Goal: Task Accomplishment & Management: Manage account settings

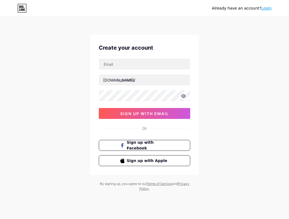
click at [145, 64] on input "text" at bounding box center [144, 64] width 91 height 11
type input "samarahsan.n72@gmail.com"
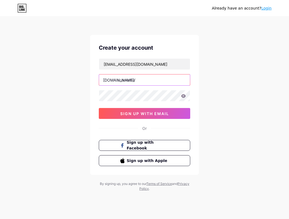
click at [153, 81] on input "text" at bounding box center [144, 79] width 91 height 11
type input "k"
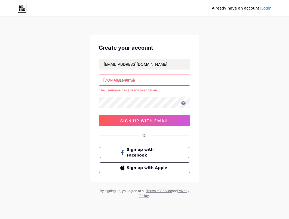
type input "k"
type input "karsaazebs"
click at [266, 9] on link "Login" at bounding box center [266, 8] width 10 height 4
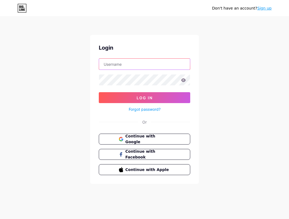
click at [140, 67] on input "text" at bounding box center [144, 64] width 91 height 11
type input "samarahsan.n72@gmail.com"
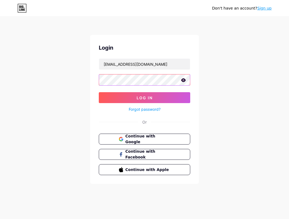
click at [99, 92] on button "Log In" at bounding box center [144, 97] width 91 height 11
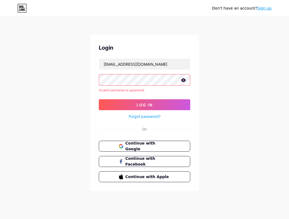
click at [183, 79] on icon at bounding box center [183, 80] width 5 height 4
click at [148, 144] on span "Continue with Google" at bounding box center [147, 146] width 45 height 12
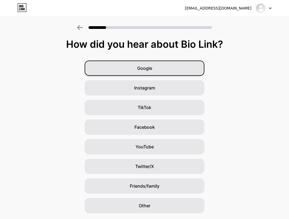
scroll to position [1, 0]
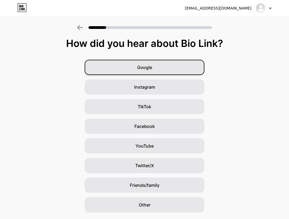
click at [146, 66] on span "Google" at bounding box center [144, 67] width 15 height 7
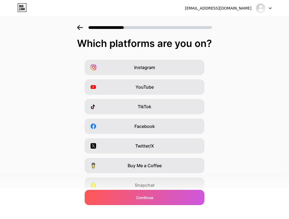
scroll to position [0, 0]
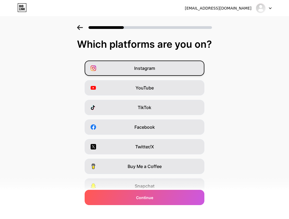
click at [164, 73] on div "Instagram" at bounding box center [145, 67] width 120 height 15
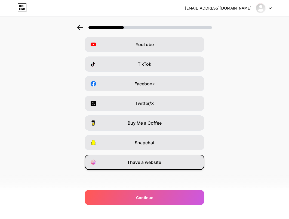
click at [145, 160] on span "I have a website" at bounding box center [144, 162] width 33 height 7
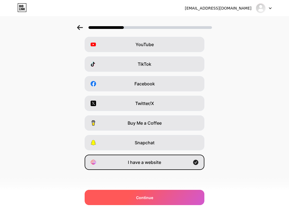
click at [142, 193] on div "Continue" at bounding box center [145, 196] width 120 height 15
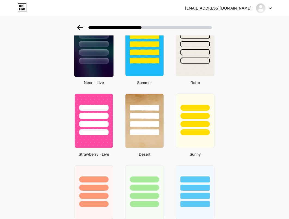
scroll to position [252, 0]
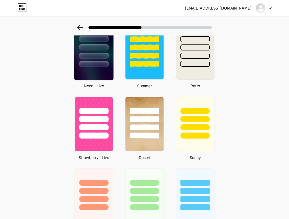
click at [98, 75] on img at bounding box center [93, 52] width 39 height 56
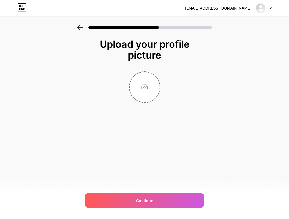
scroll to position [0, 0]
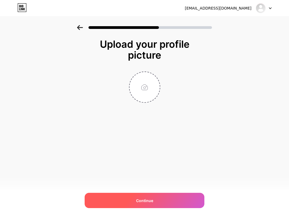
click at [150, 204] on div "Continue" at bounding box center [145, 199] width 120 height 15
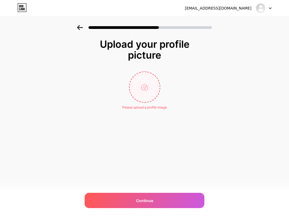
click at [154, 87] on input "file" at bounding box center [145, 87] width 30 height 30
type input "C:\fakepath\Logo.png"
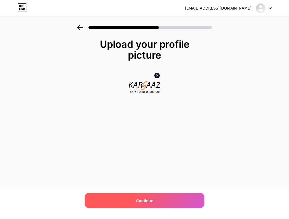
click at [148, 202] on span "Continue" at bounding box center [144, 200] width 17 height 6
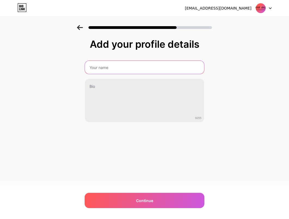
click at [131, 68] on input "text" at bounding box center [144, 67] width 119 height 13
type input "Karsaazebs"
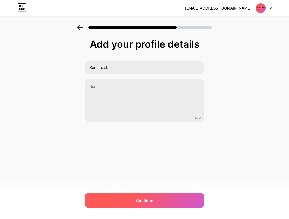
click at [137, 200] on span "Continue" at bounding box center [144, 200] width 17 height 6
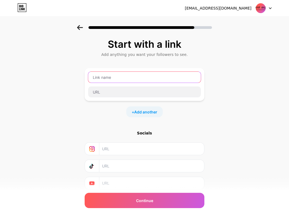
click at [144, 80] on input "text" at bounding box center [144, 77] width 113 height 11
type input "Karsaaz EBS"
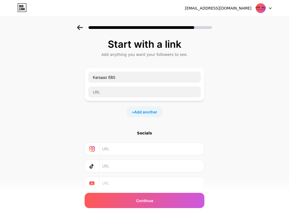
click at [157, 99] on div "Karsaaz EBS" at bounding box center [145, 84] width 120 height 33
click at [158, 97] on div at bounding box center [144, 91] width 113 height 11
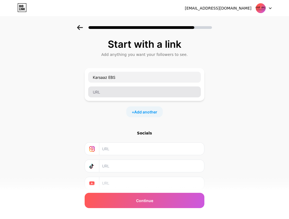
click at [175, 96] on input "text" at bounding box center [144, 91] width 113 height 11
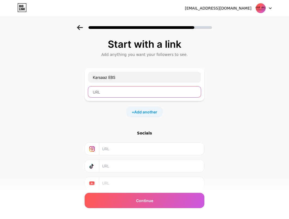
click at [175, 96] on input "text" at bounding box center [144, 91] width 113 height 11
paste input "[URL][DOMAIN_NAME]"
type input "[URL][DOMAIN_NAME]"
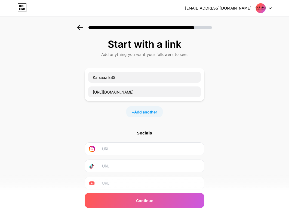
click at [151, 110] on span "Add another" at bounding box center [145, 112] width 23 height 6
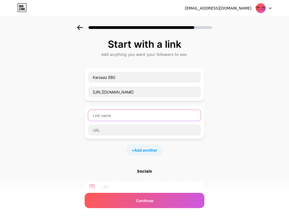
click at [144, 115] on input "text" at bounding box center [144, 115] width 113 height 11
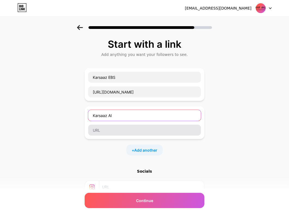
type input "Karsaaz AI"
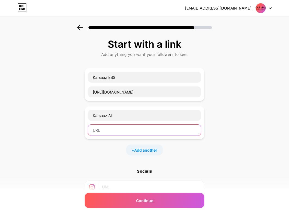
click at [147, 128] on input "text" at bounding box center [144, 129] width 113 height 11
click at [119, 129] on input "text" at bounding box center [144, 129] width 113 height 11
paste input "[URL][DOMAIN_NAME]"
type input "[URL][DOMAIN_NAME]"
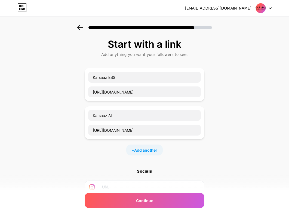
click at [145, 151] on span "Add another" at bounding box center [145, 150] width 23 height 6
click at [148, 151] on input "text" at bounding box center [144, 153] width 113 height 11
click at [148, 153] on input "Karsaaz w" at bounding box center [144, 153] width 113 height 11
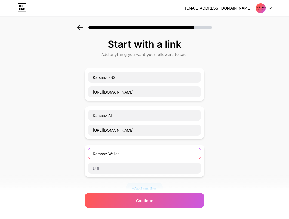
type input "Karsaaz Wallet"
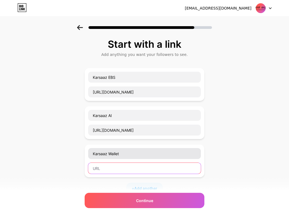
paste input "[URL][DOMAIN_NAME]"
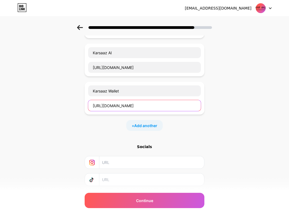
scroll to position [92, 0]
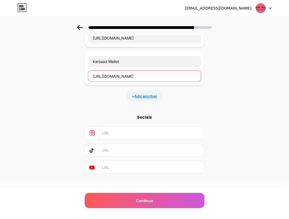
type input "[URL][DOMAIN_NAME]"
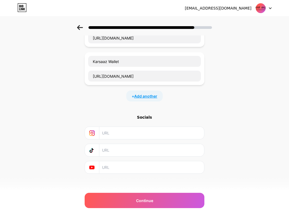
click at [142, 97] on span "Add another" at bounding box center [145, 96] width 23 height 6
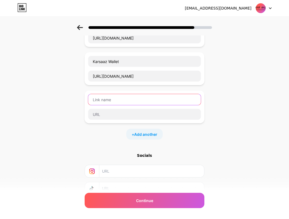
click at [138, 100] on input "text" at bounding box center [144, 99] width 113 height 11
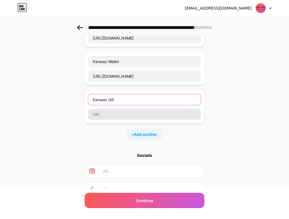
type input "Karsaaz QR"
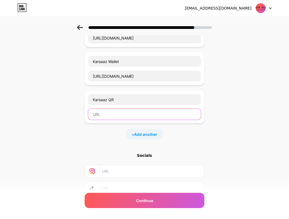
click at [159, 112] on input "text" at bounding box center [144, 114] width 113 height 11
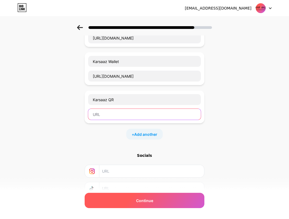
paste input "[URL][DOMAIN_NAME]"
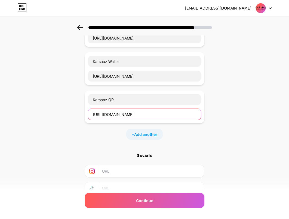
type input "[URL][DOMAIN_NAME]"
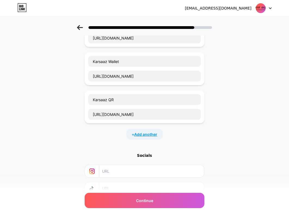
click at [150, 132] on span "Add another" at bounding box center [145, 134] width 23 height 6
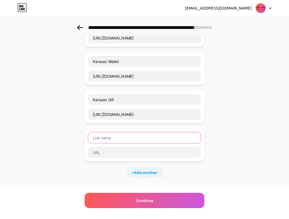
click at [134, 138] on input "text" at bounding box center [144, 137] width 113 height 11
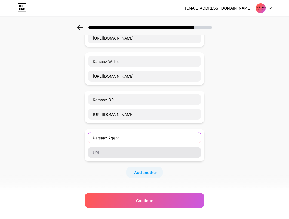
type input "Karsaaz Agent"
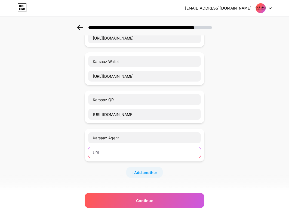
click at [134, 153] on input "text" at bounding box center [144, 152] width 113 height 11
paste input "[URL][DOMAIN_NAME]"
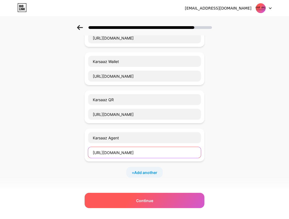
type input "[URL][DOMAIN_NAME]"
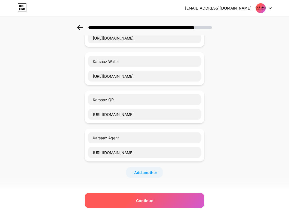
click at [148, 202] on span "Continue" at bounding box center [144, 200] width 17 height 6
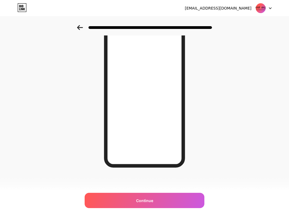
scroll to position [0, 0]
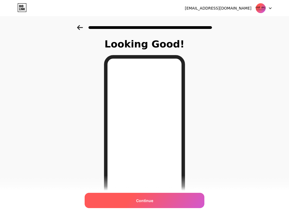
click at [151, 201] on span "Continue" at bounding box center [144, 200] width 17 height 6
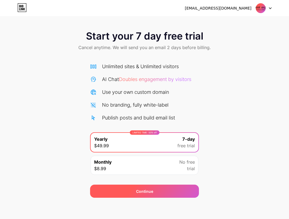
click at [130, 185] on div "Continue" at bounding box center [144, 190] width 109 height 13
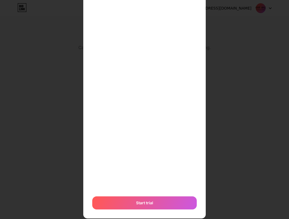
scroll to position [115, 0]
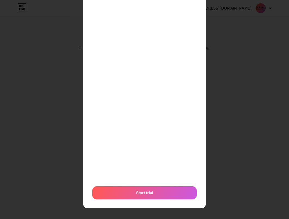
click at [140, 192] on span "Start trial" at bounding box center [144, 192] width 17 height 6
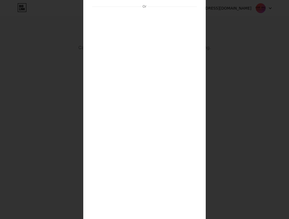
scroll to position [116, 0]
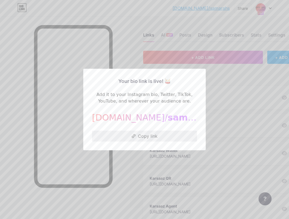
click at [166, 137] on button "Copy link" at bounding box center [144, 135] width 105 height 11
click at [164, 138] on button "Copy link" at bounding box center [144, 135] width 105 height 11
click at [218, 76] on div at bounding box center [144, 109] width 289 height 219
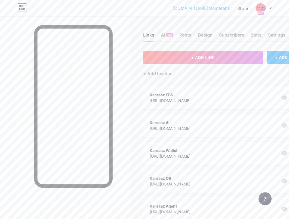
click at [270, 8] on icon at bounding box center [270, 8] width 2 height 1
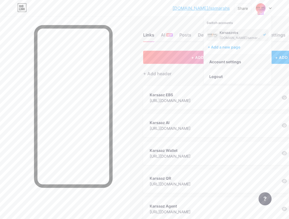
click at [229, 62] on link "Account settings" at bounding box center [237, 61] width 67 height 15
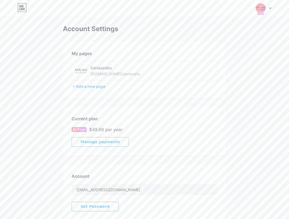
click at [113, 67] on div "Karsaazebs" at bounding box center [126, 68] width 70 height 6
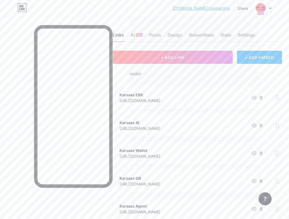
scroll to position [0, 46]
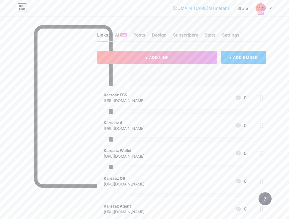
click at [221, 8] on link "[DOMAIN_NAME]/samarahs" at bounding box center [201, 8] width 57 height 7
click at [242, 56] on div "+ ADD EMBED" at bounding box center [243, 57] width 45 height 13
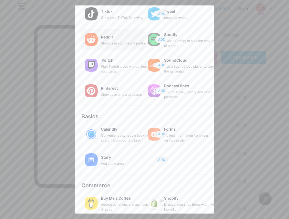
scroll to position [69, 0]
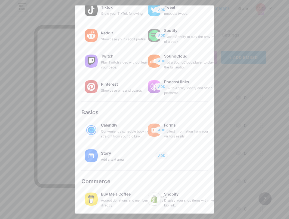
click at [231, 28] on div at bounding box center [144, 109] width 289 height 219
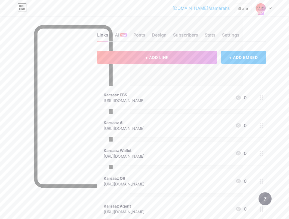
click at [266, 9] on div at bounding box center [264, 8] width 16 height 10
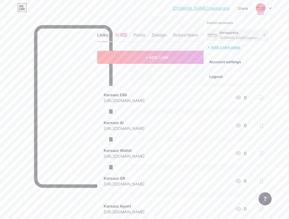
click at [233, 46] on div "+ Add a new page" at bounding box center [238, 46] width 61 height 5
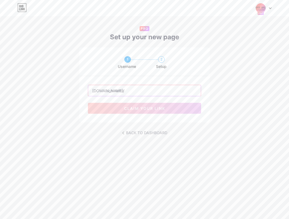
click at [137, 91] on input "text" at bounding box center [144, 90] width 113 height 11
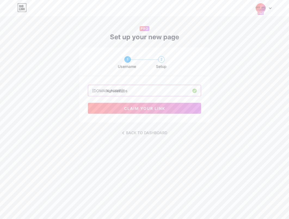
type input "karsaazebs"
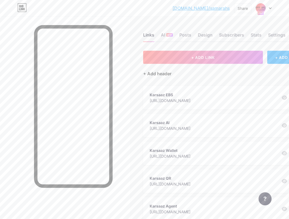
click at [159, 75] on div "+ Add header" at bounding box center [157, 73] width 28 height 7
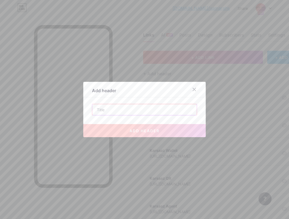
click at [142, 113] on input "text" at bounding box center [144, 109] width 105 height 11
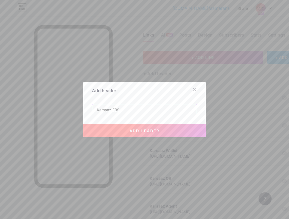
type input "Karsaaz EBS"
click at [148, 133] on button "add header" at bounding box center [144, 130] width 122 height 13
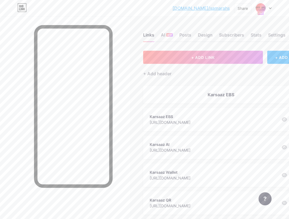
click at [206, 8] on link "[DOMAIN_NAME]/samarahs" at bounding box center [201, 8] width 57 height 7
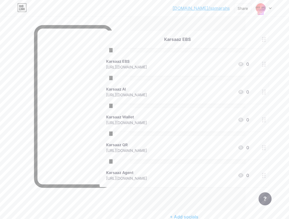
scroll to position [67, 44]
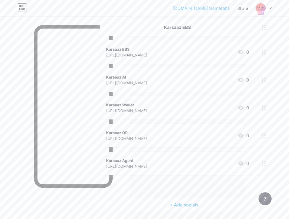
click at [264, 51] on icon at bounding box center [264, 52] width 4 height 5
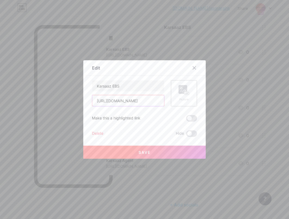
click at [148, 100] on input "[URL][DOMAIN_NAME]" at bounding box center [128, 100] width 72 height 11
click at [119, 97] on input "text" at bounding box center [128, 100] width 72 height 11
paste input "[URL][DOMAIN_NAME]"
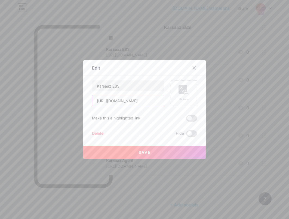
type input "[URL][DOMAIN_NAME]"
click at [177, 94] on div "Picture" at bounding box center [184, 93] width 26 height 26
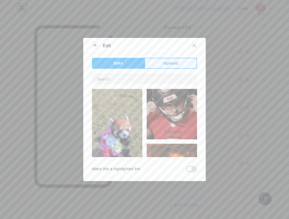
click at [177, 60] on button "Upload" at bounding box center [171, 63] width 53 height 11
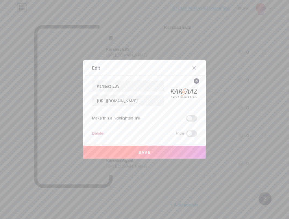
click at [143, 152] on span "Save" at bounding box center [145, 152] width 12 height 5
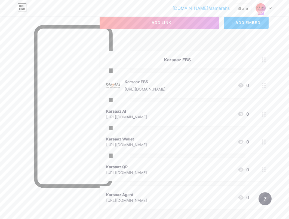
scroll to position [0, 44]
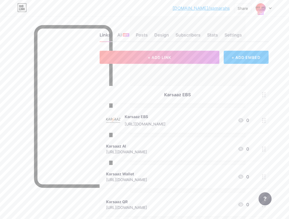
click at [201, 91] on div "Karsaaz EBS" at bounding box center [177, 94] width 143 height 7
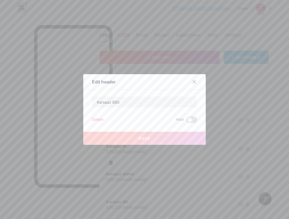
click at [98, 118] on div "Delete" at bounding box center [97, 119] width 11 height 7
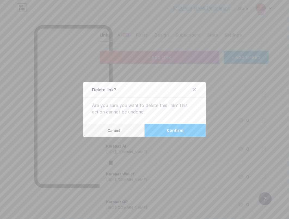
click at [177, 131] on span "Confirm" at bounding box center [175, 130] width 17 height 6
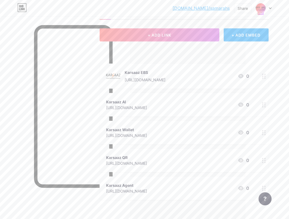
scroll to position [24, 44]
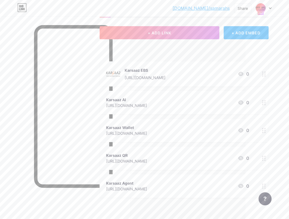
click at [264, 102] on icon at bounding box center [264, 102] width 4 height 5
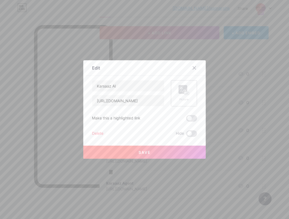
click at [181, 94] on icon at bounding box center [184, 90] width 11 height 10
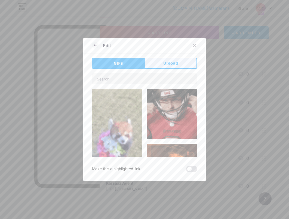
click at [177, 62] on span "Upload" at bounding box center [170, 63] width 15 height 6
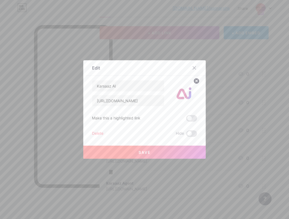
click at [164, 150] on button "Save" at bounding box center [144, 151] width 122 height 13
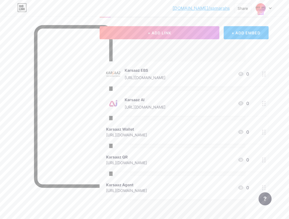
click at [263, 134] on div at bounding box center [263, 131] width 9 height 23
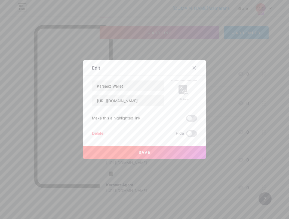
click at [180, 95] on div "Picture" at bounding box center [184, 93] width 11 height 16
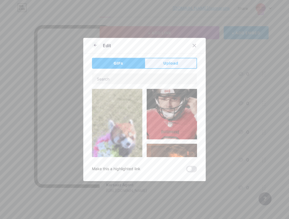
click at [185, 64] on button "Upload" at bounding box center [171, 63] width 53 height 11
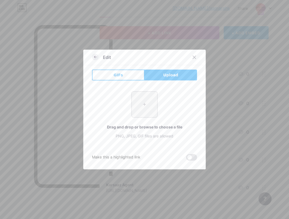
click at [96, 59] on icon at bounding box center [95, 57] width 7 height 7
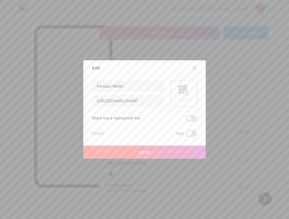
click at [183, 89] on rect at bounding box center [183, 89] width 9 height 9
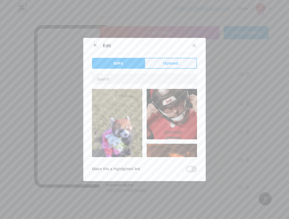
click at [179, 63] on button "Upload" at bounding box center [171, 63] width 53 height 11
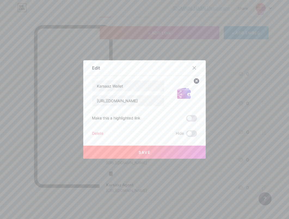
click at [174, 151] on button "Save" at bounding box center [144, 151] width 122 height 13
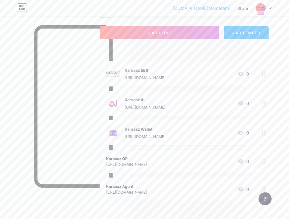
click at [263, 162] on icon at bounding box center [264, 161] width 4 height 5
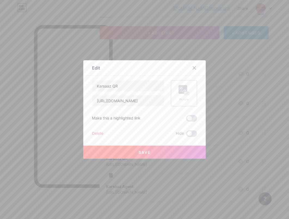
click at [183, 91] on icon at bounding box center [182, 91] width 5 height 2
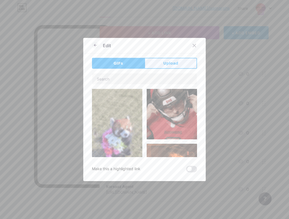
click at [169, 62] on span "Upload" at bounding box center [170, 63] width 15 height 6
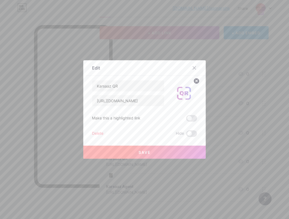
click at [148, 150] on span "Save" at bounding box center [145, 152] width 12 height 5
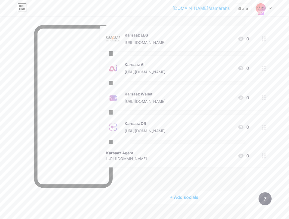
scroll to position [71, 44]
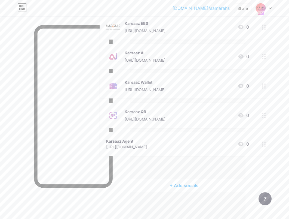
click at [263, 146] on div at bounding box center [263, 143] width 9 height 23
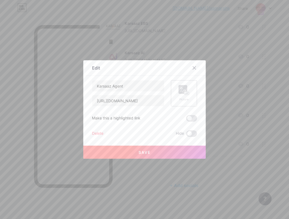
click at [184, 89] on rect at bounding box center [183, 89] width 9 height 9
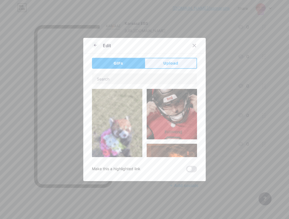
click at [181, 64] on button "Upload" at bounding box center [171, 63] width 53 height 11
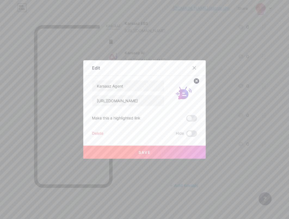
click at [176, 153] on button "Save" at bounding box center [144, 151] width 122 height 13
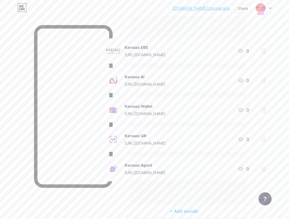
scroll to position [0, 44]
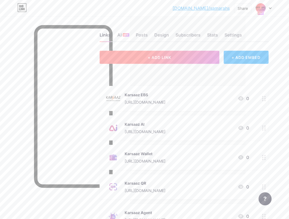
click at [201, 60] on button "+ ADD LINK" at bounding box center [160, 57] width 120 height 13
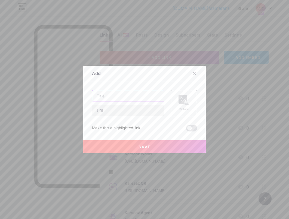
click at [149, 93] on input "text" at bounding box center [128, 95] width 72 height 11
type input "Company Overview"
click at [125, 108] on input "text" at bounding box center [128, 110] width 72 height 11
click at [148, 111] on input "text" at bounding box center [128, 110] width 72 height 11
paste input "[URL][DOMAIN_NAME]"
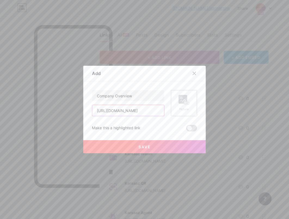
type input "[URL][DOMAIN_NAME]"
click at [181, 99] on rect at bounding box center [183, 99] width 9 height 9
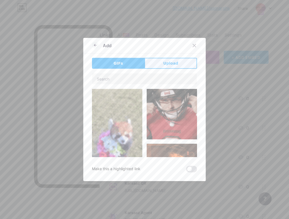
click at [174, 59] on button "Upload" at bounding box center [171, 63] width 53 height 11
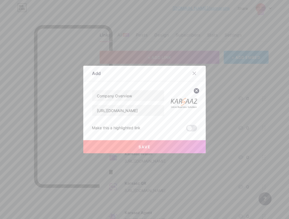
click at [144, 145] on span "Save" at bounding box center [145, 146] width 12 height 5
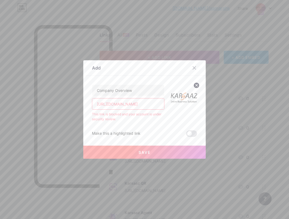
click at [152, 106] on input "[URL][DOMAIN_NAME]" at bounding box center [128, 103] width 72 height 11
paste input "[DOMAIN_NAME][URL]"
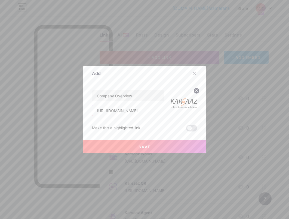
scroll to position [0, 105]
type input "[URL][DOMAIN_NAME]"
click at [167, 147] on button "Save" at bounding box center [144, 146] width 122 height 13
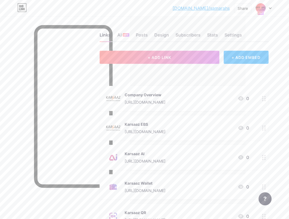
click at [263, 157] on circle at bounding box center [262, 156] width 1 height 1
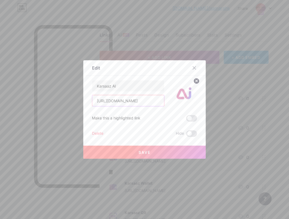
click at [148, 102] on input "[URL][DOMAIN_NAME]" at bounding box center [128, 100] width 72 height 11
click at [140, 154] on button "Save" at bounding box center [144, 151] width 122 height 13
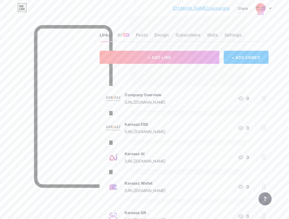
click at [210, 9] on link "[DOMAIN_NAME]/samarahs" at bounding box center [201, 8] width 57 height 7
click at [214, 9] on link "[DOMAIN_NAME]/samarahs" at bounding box center [201, 8] width 57 height 7
click at [267, 156] on div at bounding box center [263, 157] width 9 height 25
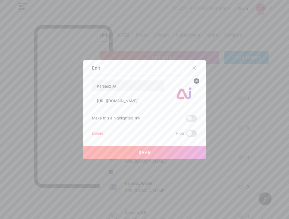
click at [145, 101] on input "[URL][DOMAIN_NAME]" at bounding box center [128, 100] width 72 height 11
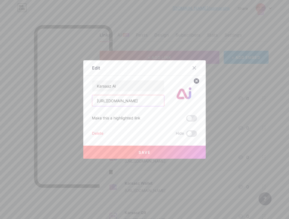
click at [145, 101] on input "[URL][DOMAIN_NAME]" at bounding box center [128, 100] width 72 height 11
paste input "TBvxm"
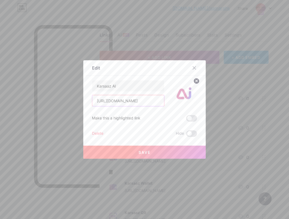
type input "[URL][DOMAIN_NAME]"
click at [165, 149] on button "Save" at bounding box center [144, 151] width 122 height 13
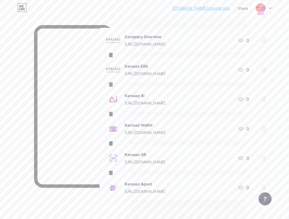
scroll to position [0, 44]
